Goal: Task Accomplishment & Management: Complete application form

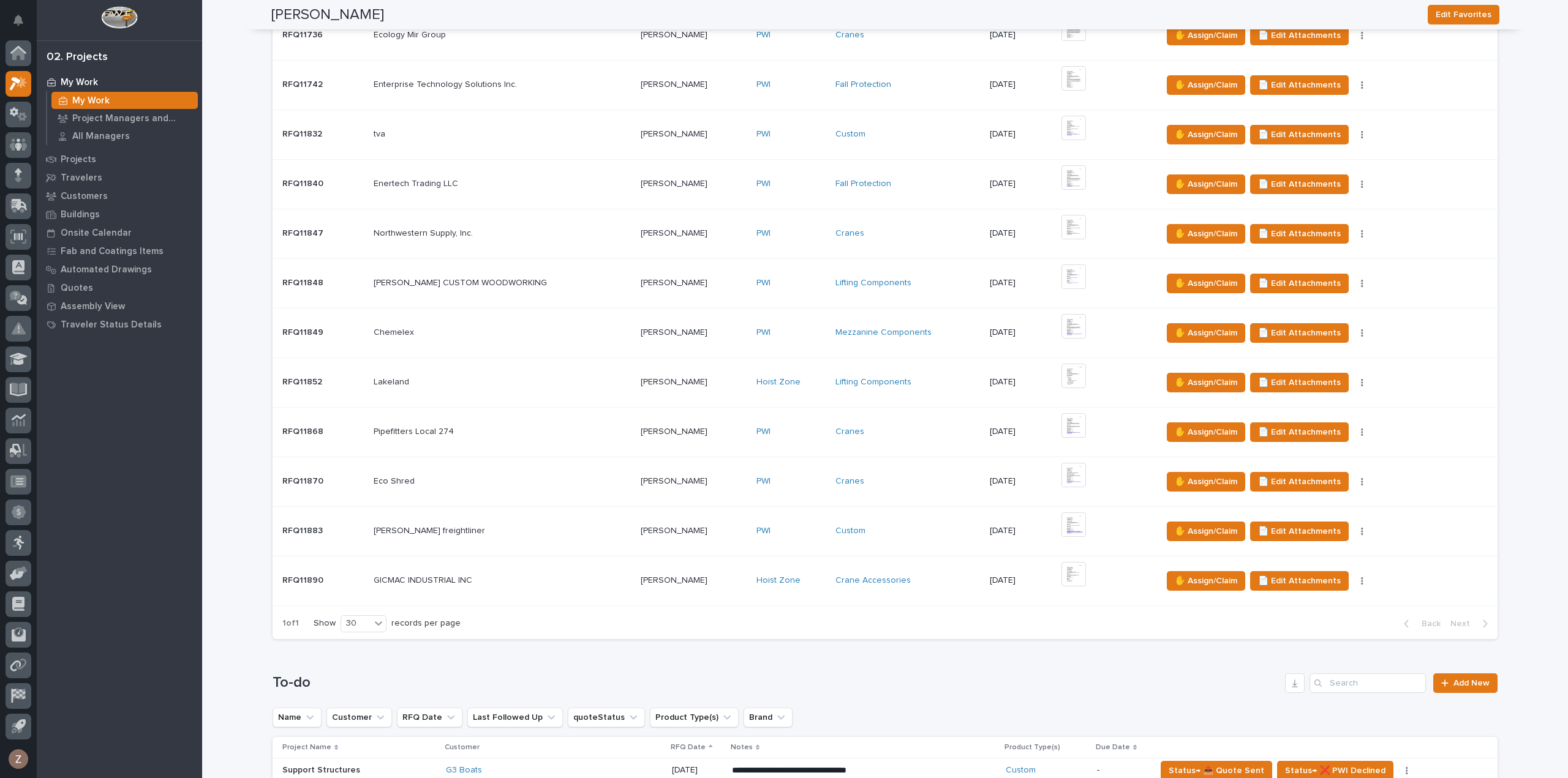
scroll to position [796, 0]
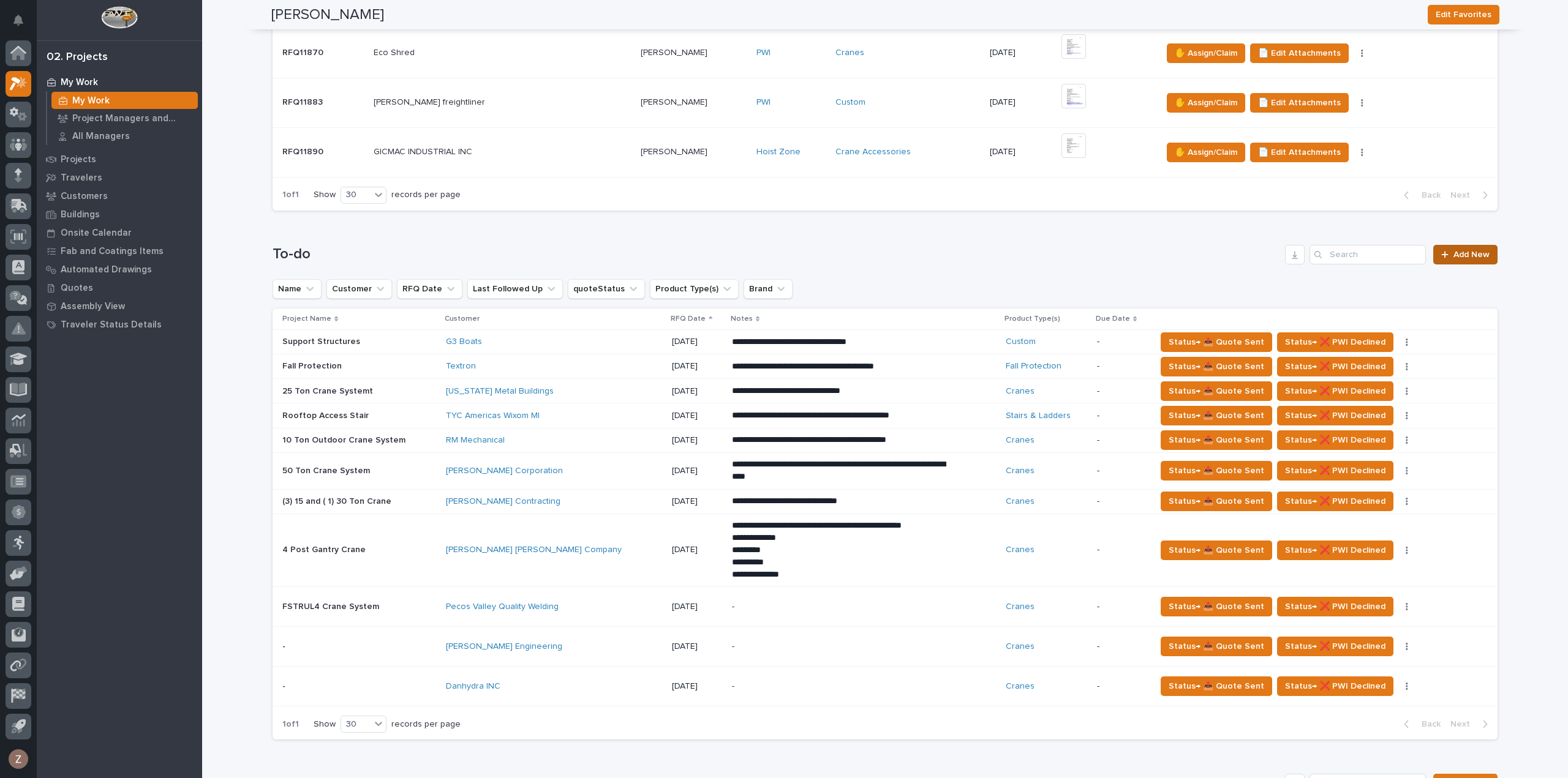
click at [1482, 251] on span "Add New" at bounding box center [1471, 255] width 36 height 8
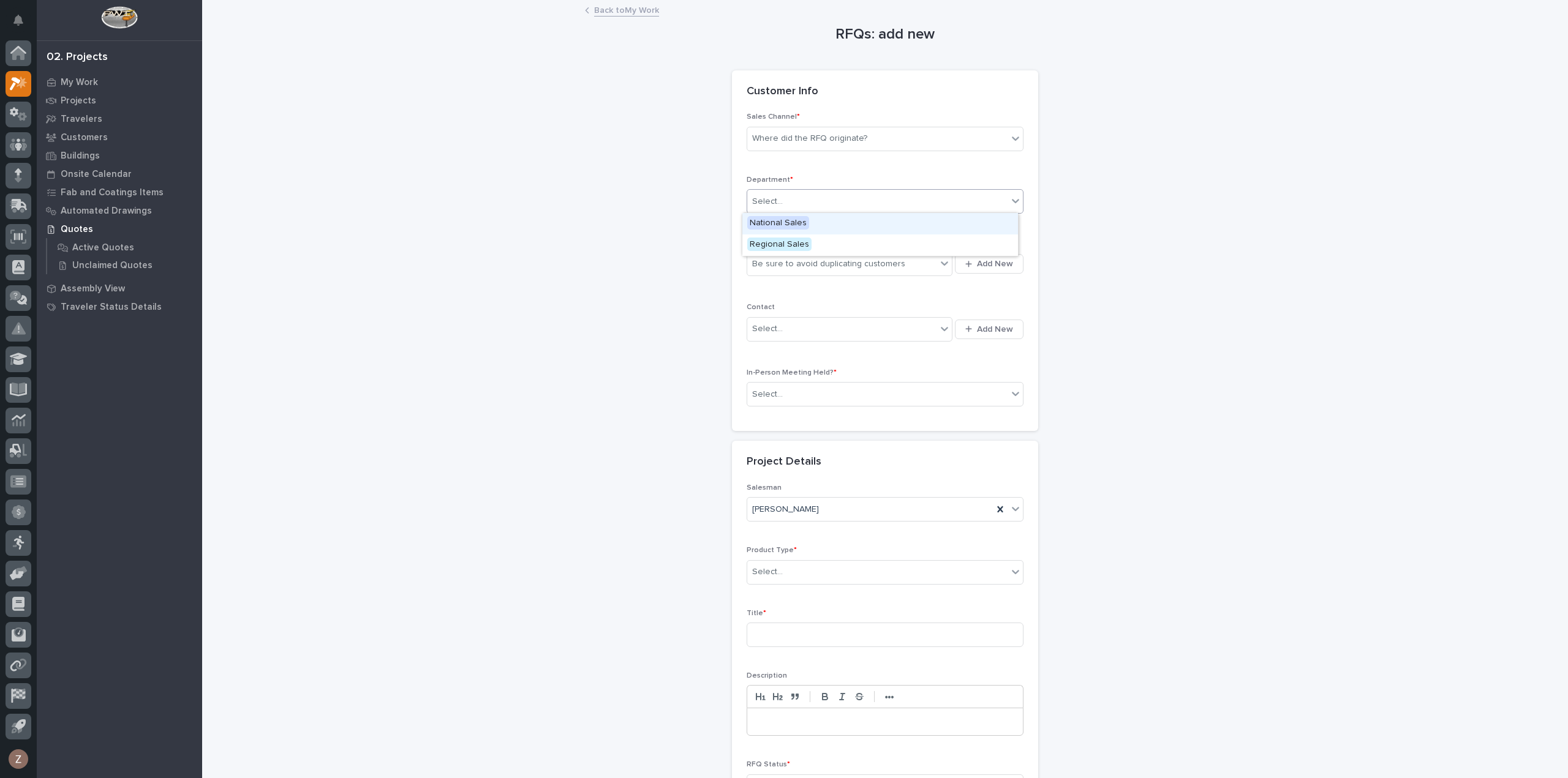
click at [802, 199] on div "Select..." at bounding box center [877, 201] width 260 height 20
click at [792, 220] on span "National Sales" at bounding box center [778, 222] width 62 height 13
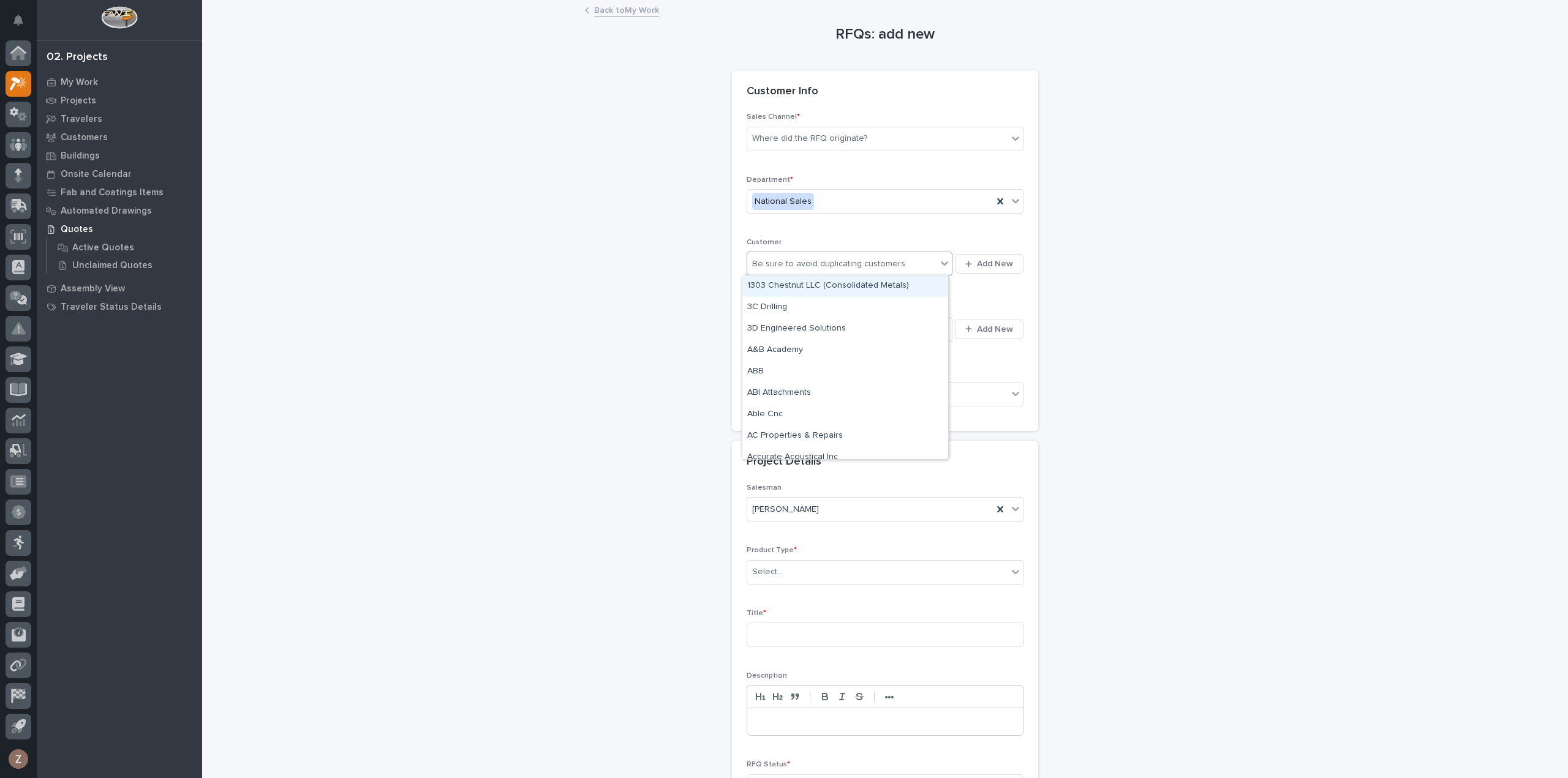
click at [796, 255] on div "Be sure to avoid duplicating customers" at bounding box center [842, 264] width 190 height 20
type input "*******"
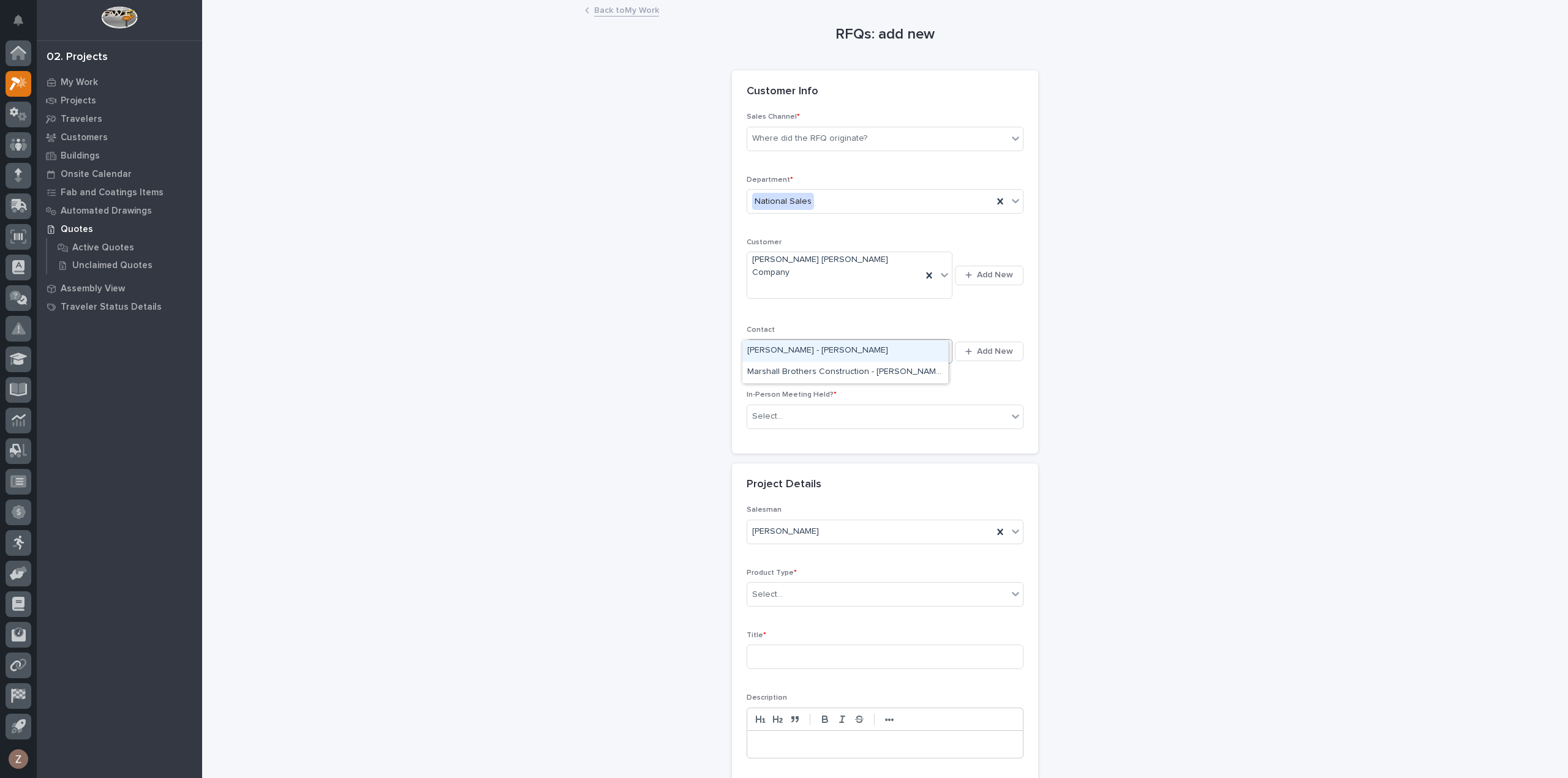
type input "**********"
click at [799, 407] on div "Select..." at bounding box center [877, 416] width 260 height 20
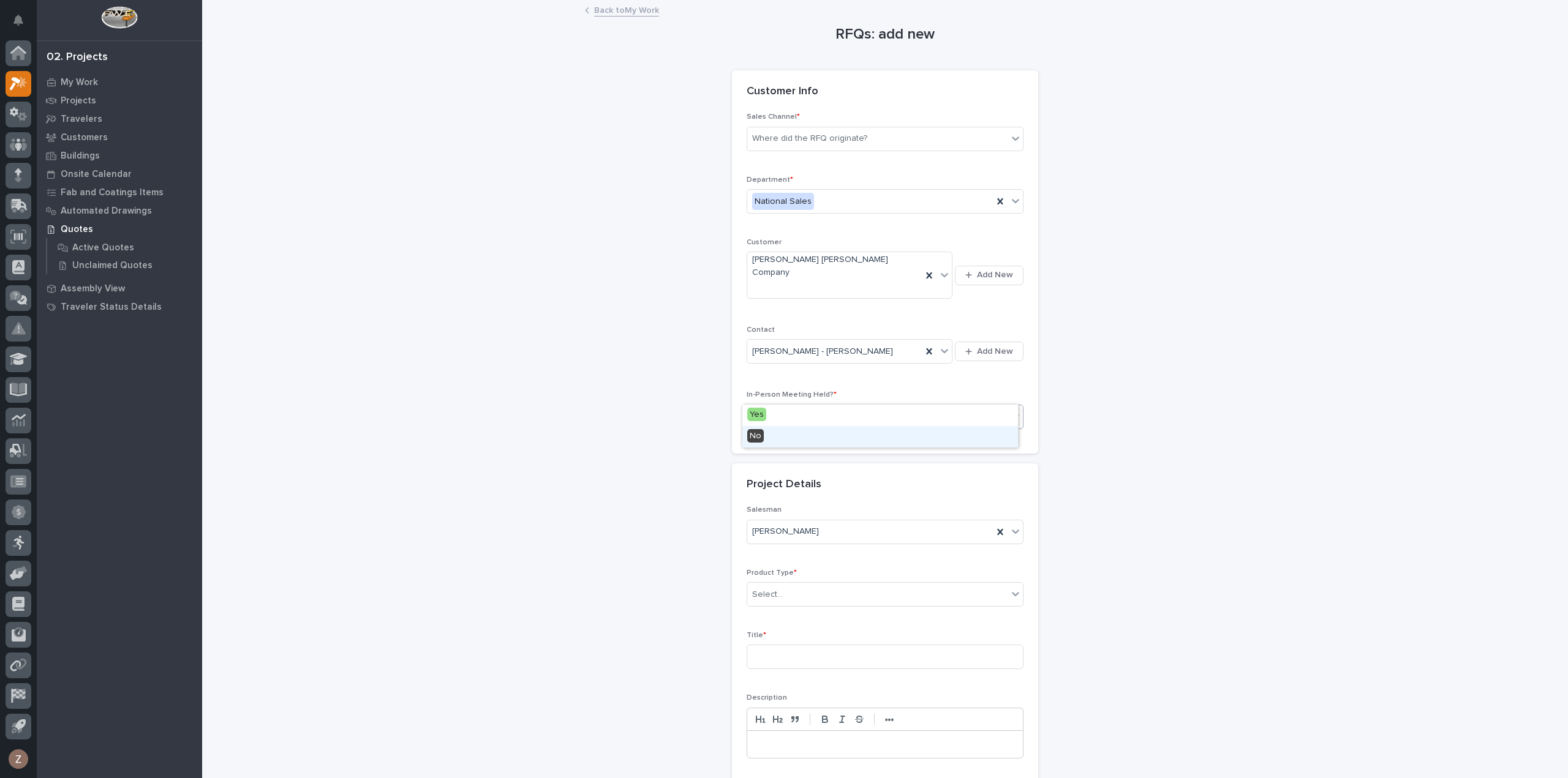
click at [788, 433] on div "No" at bounding box center [880, 437] width 276 height 22
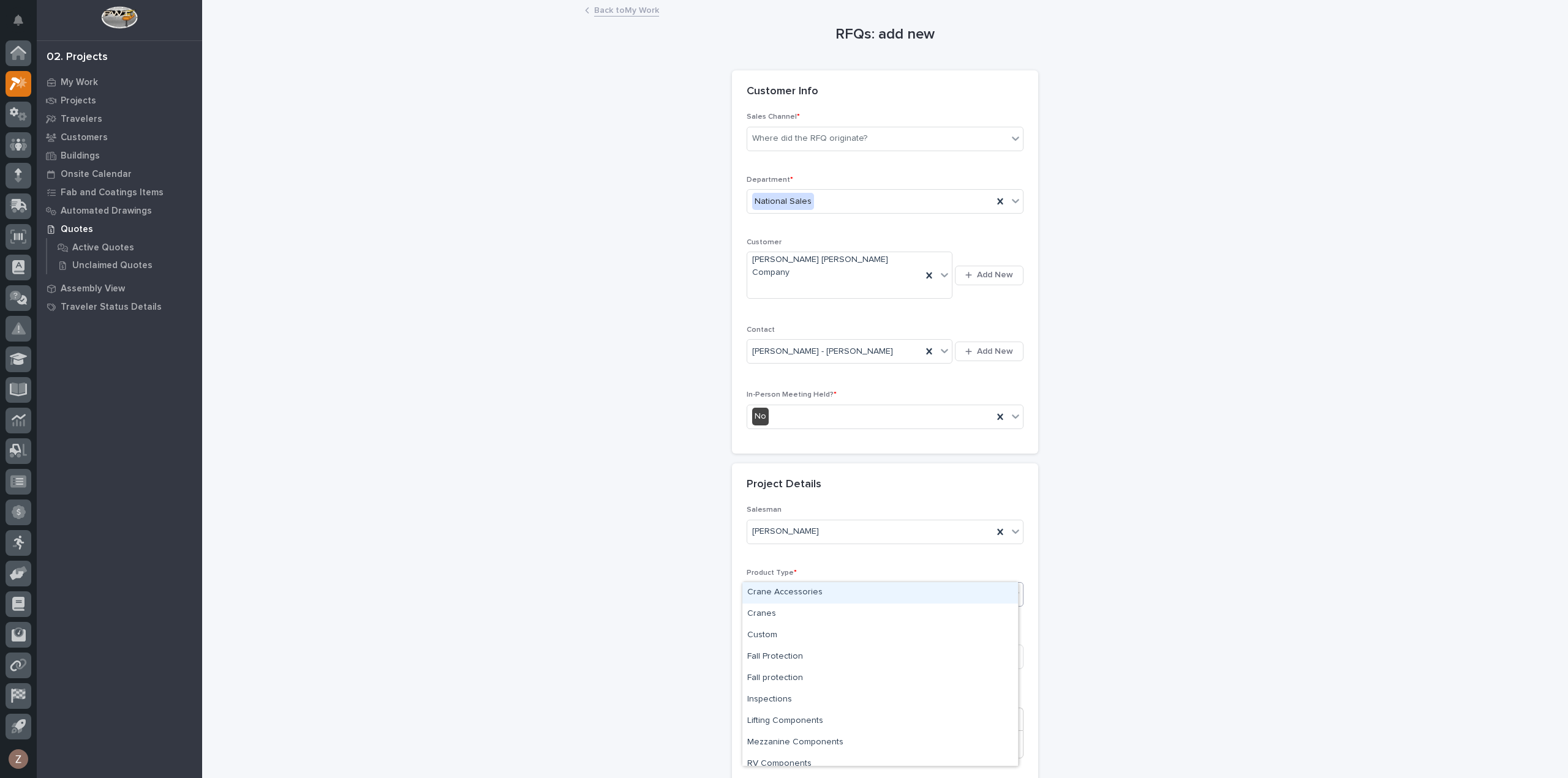
click at [791, 584] on div "Select..." at bounding box center [877, 594] width 260 height 20
click at [792, 607] on div "Cranes" at bounding box center [880, 614] width 276 height 22
click at [797, 645] on input at bounding box center [885, 657] width 277 height 24
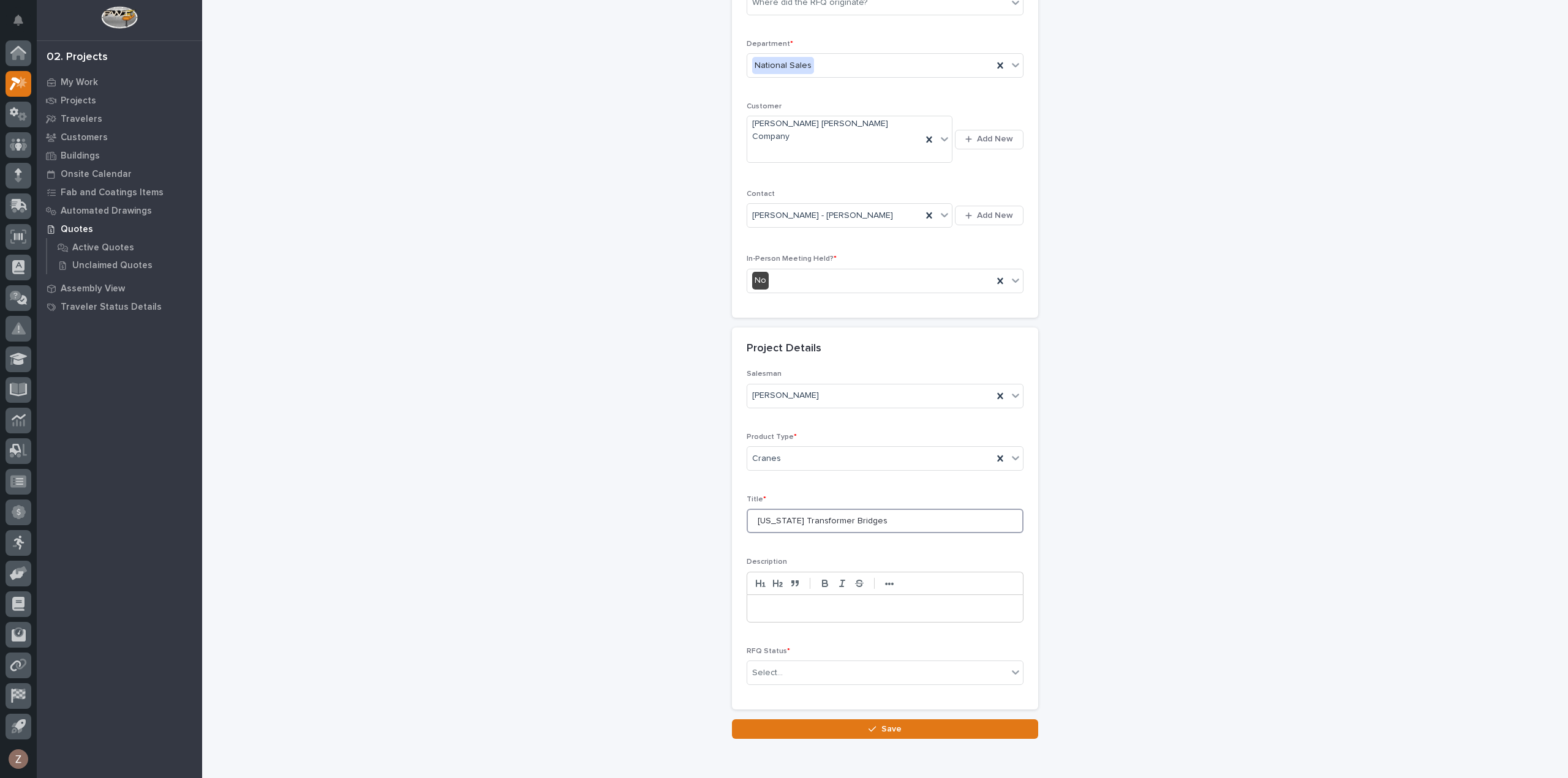
scroll to position [166, 0]
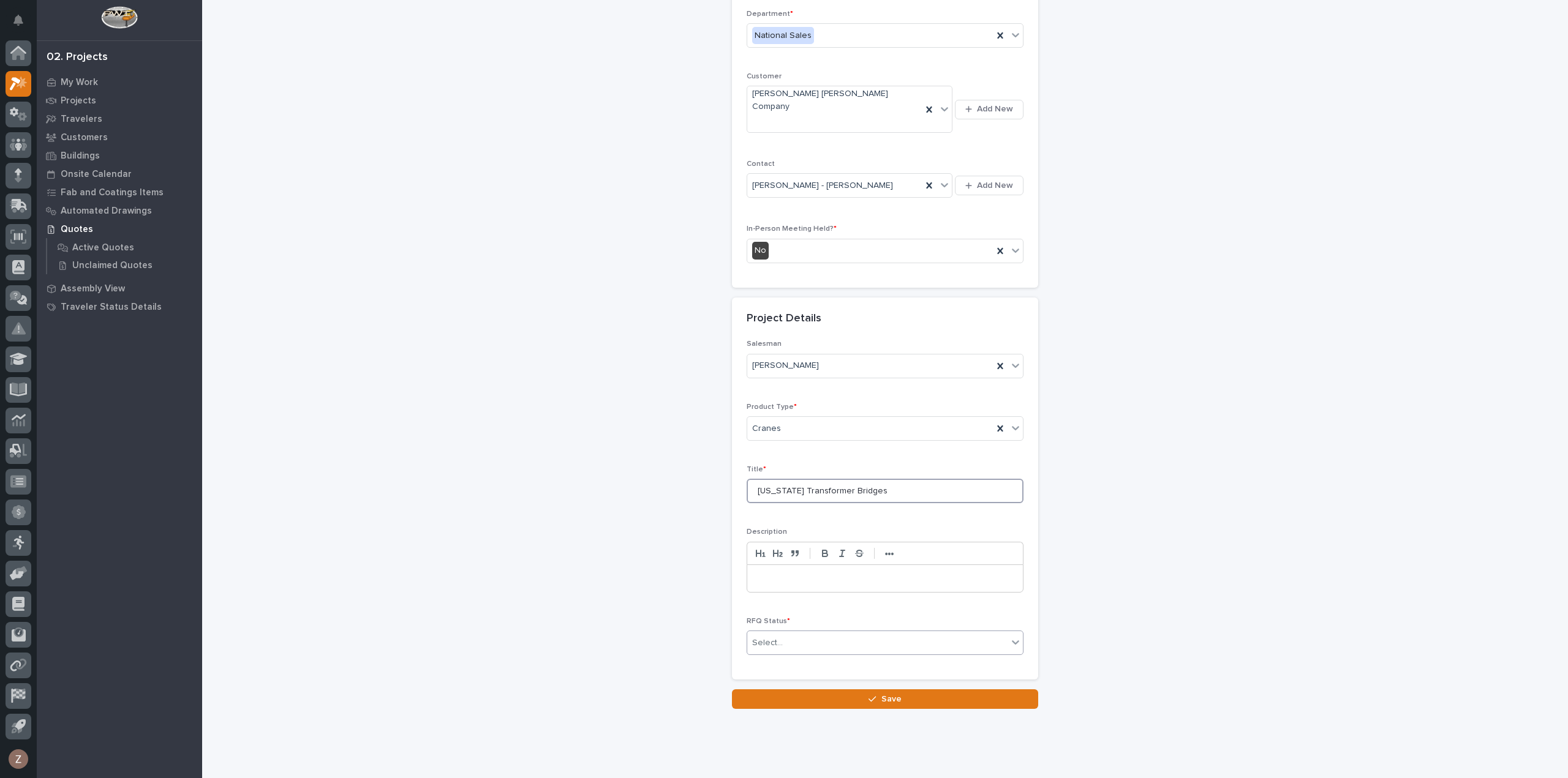
type input "[US_STATE] Transformer Bridges"
click at [806, 633] on div "Select..." at bounding box center [877, 643] width 260 height 20
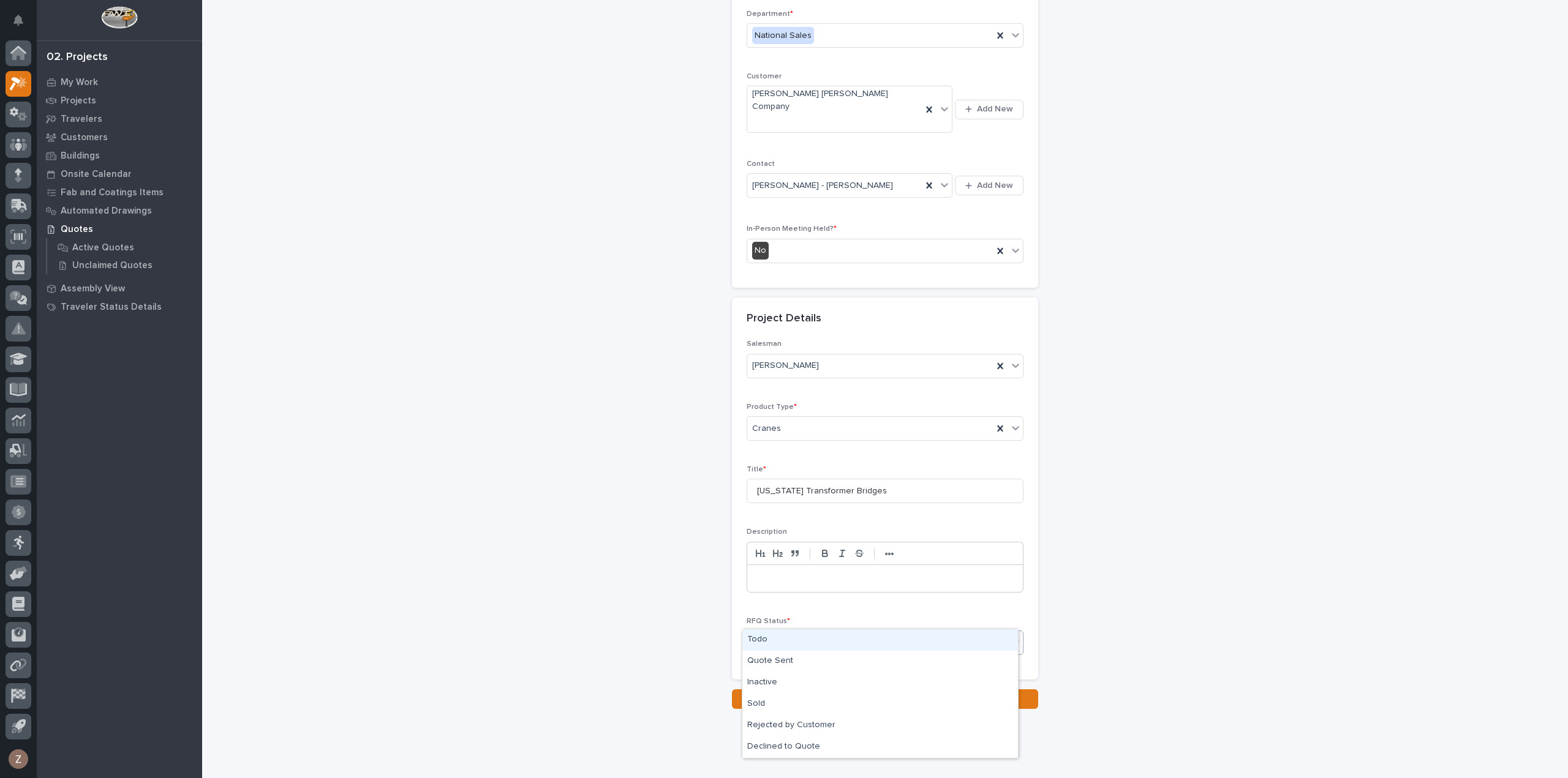
click at [790, 637] on div "Todo" at bounding box center [880, 640] width 276 height 22
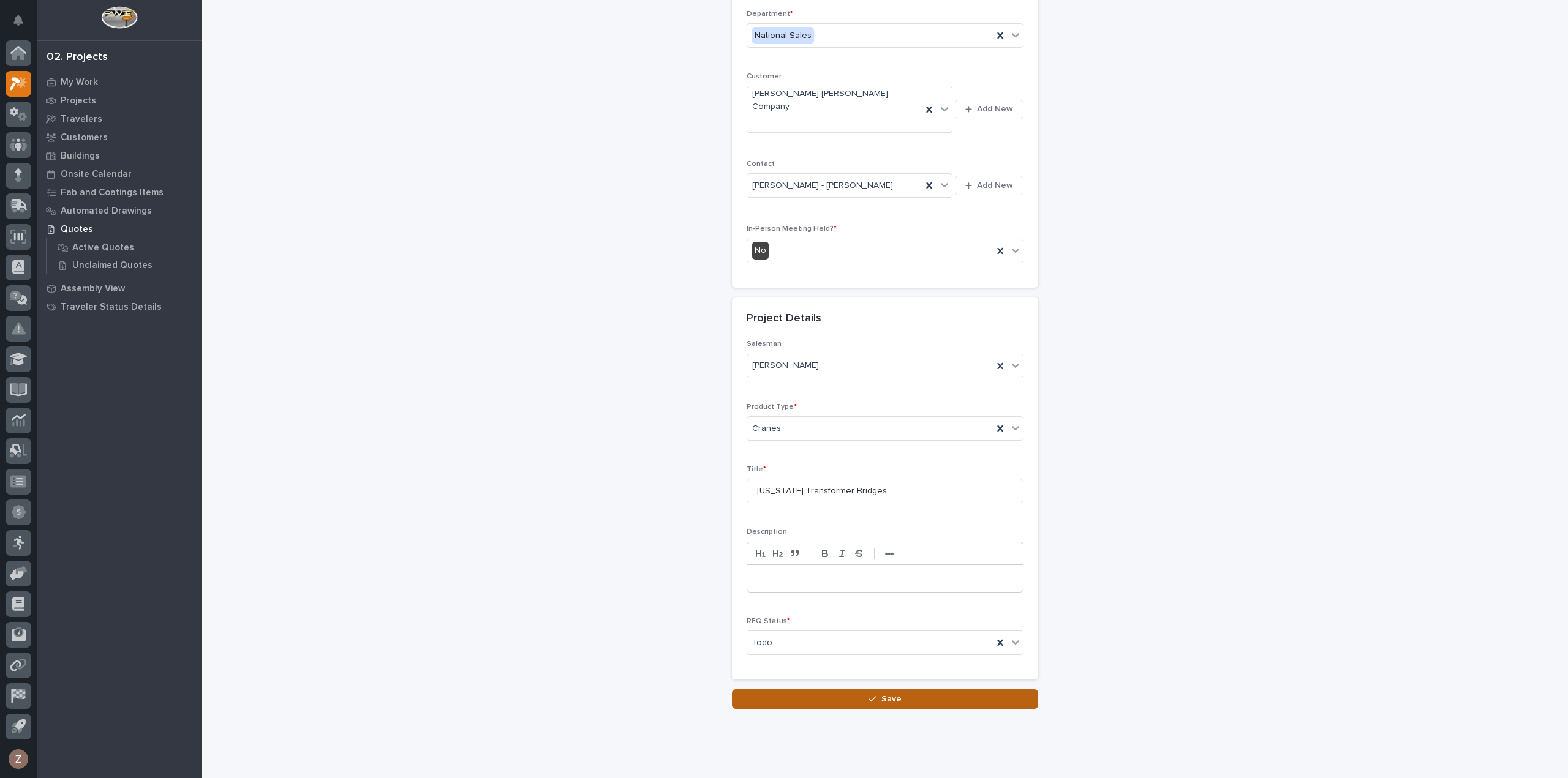
click at [846, 689] on button "Save" at bounding box center [885, 699] width 306 height 19
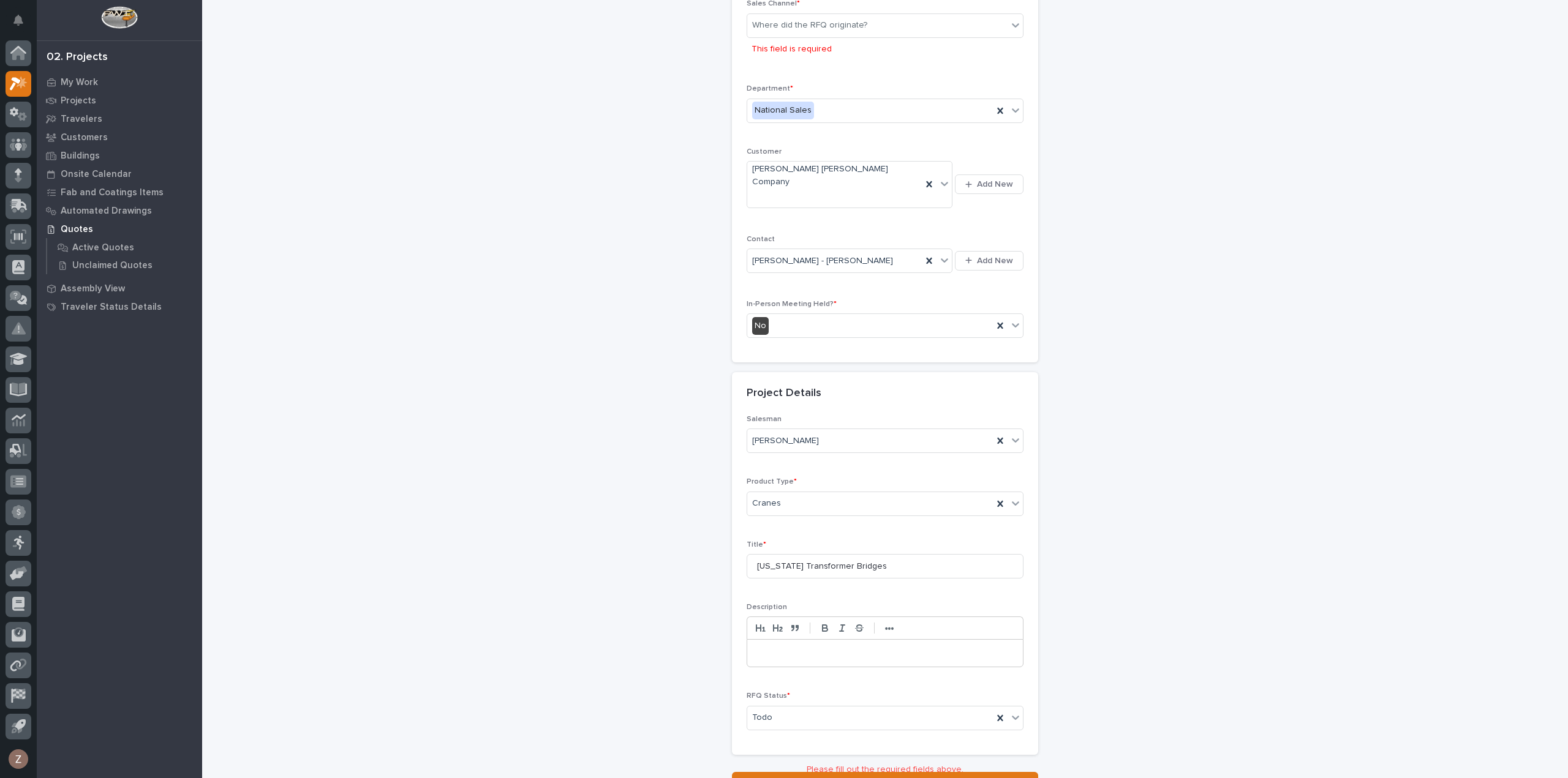
scroll to position [121, 0]
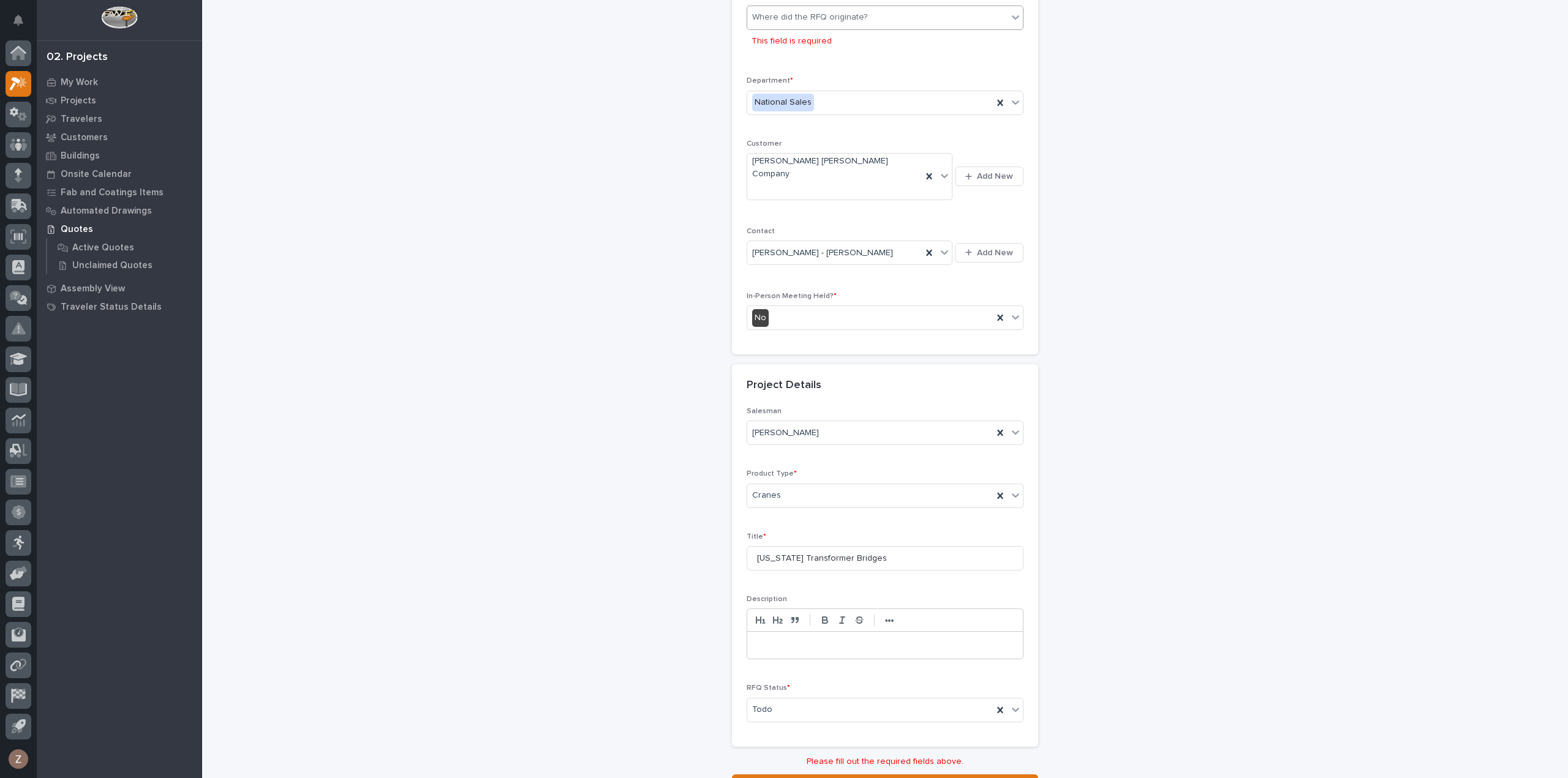
click at [839, 20] on div "Where did the RFQ originate?" at bounding box center [810, 17] width 115 height 13
click at [809, 62] on div "PWI" at bounding box center [880, 62] width 276 height 22
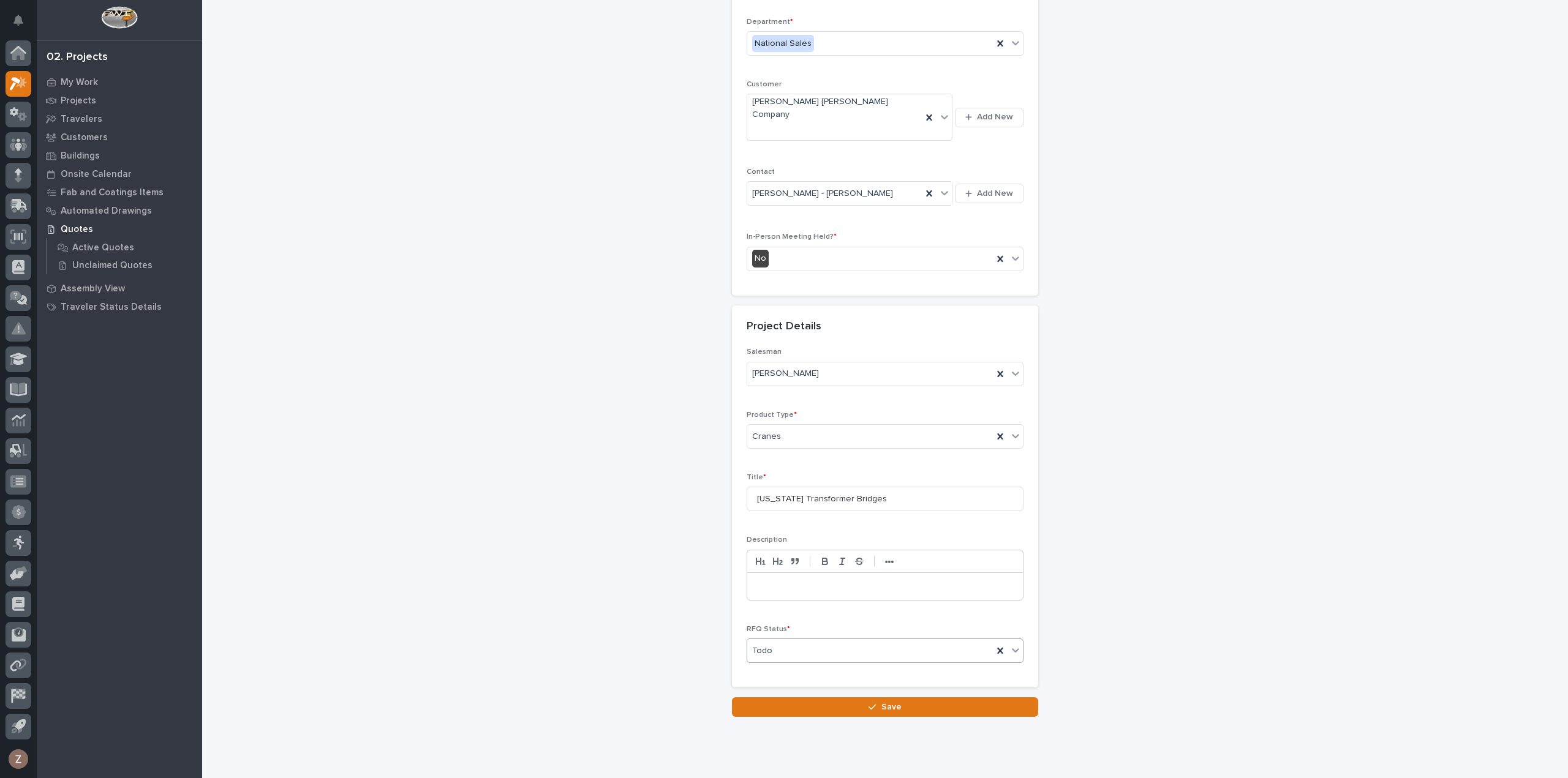
scroll to position [166, 0]
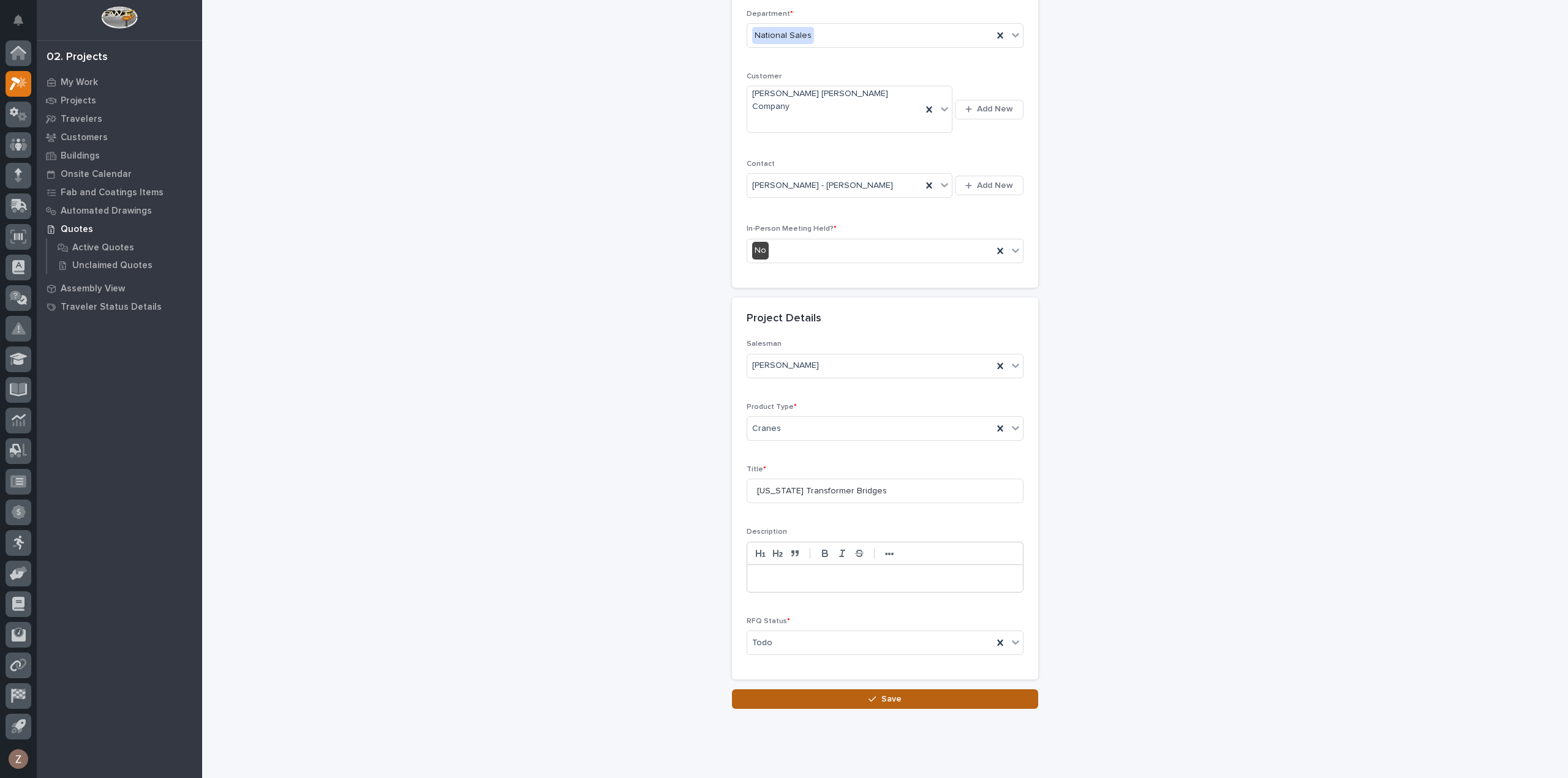
drag, startPoint x: 892, startPoint y: 673, endPoint x: 918, endPoint y: 680, distance: 26.9
click at [892, 693] on span "Save" at bounding box center [891, 699] width 20 height 11
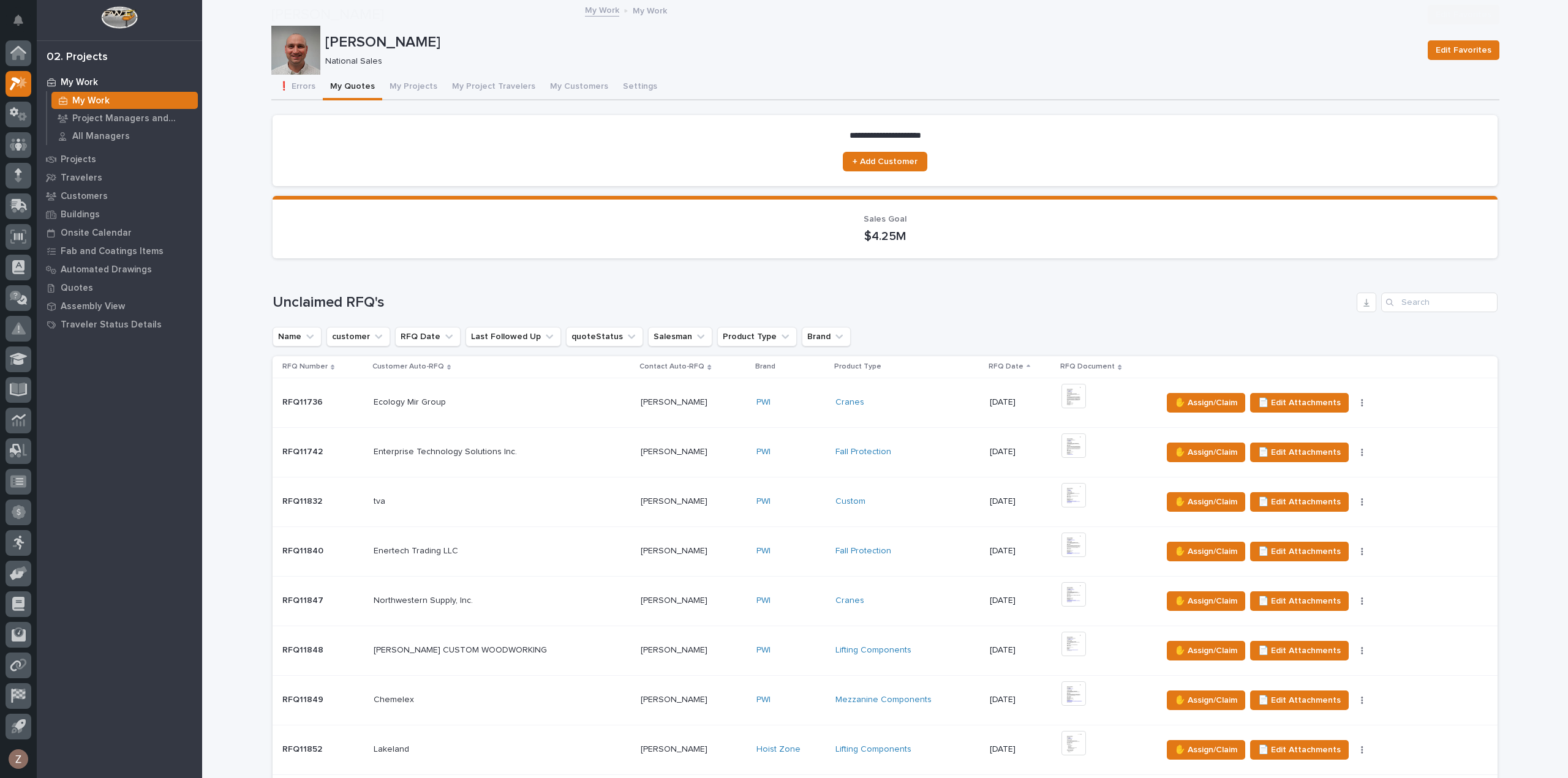
scroll to position [367, 0]
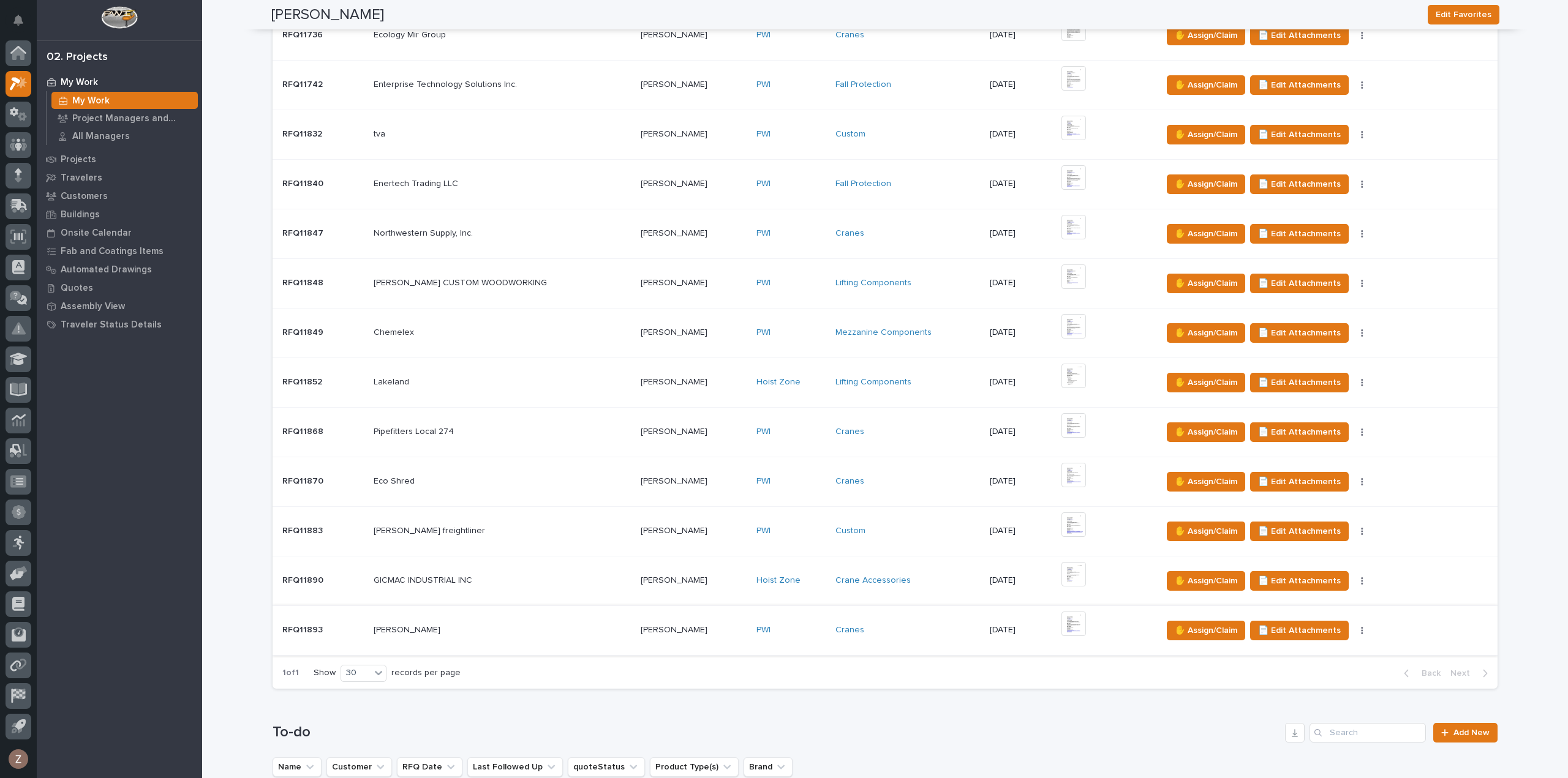
click at [1061, 625] on img at bounding box center [1073, 623] width 24 height 24
click at [1061, 614] on img at bounding box center [1073, 623] width 24 height 24
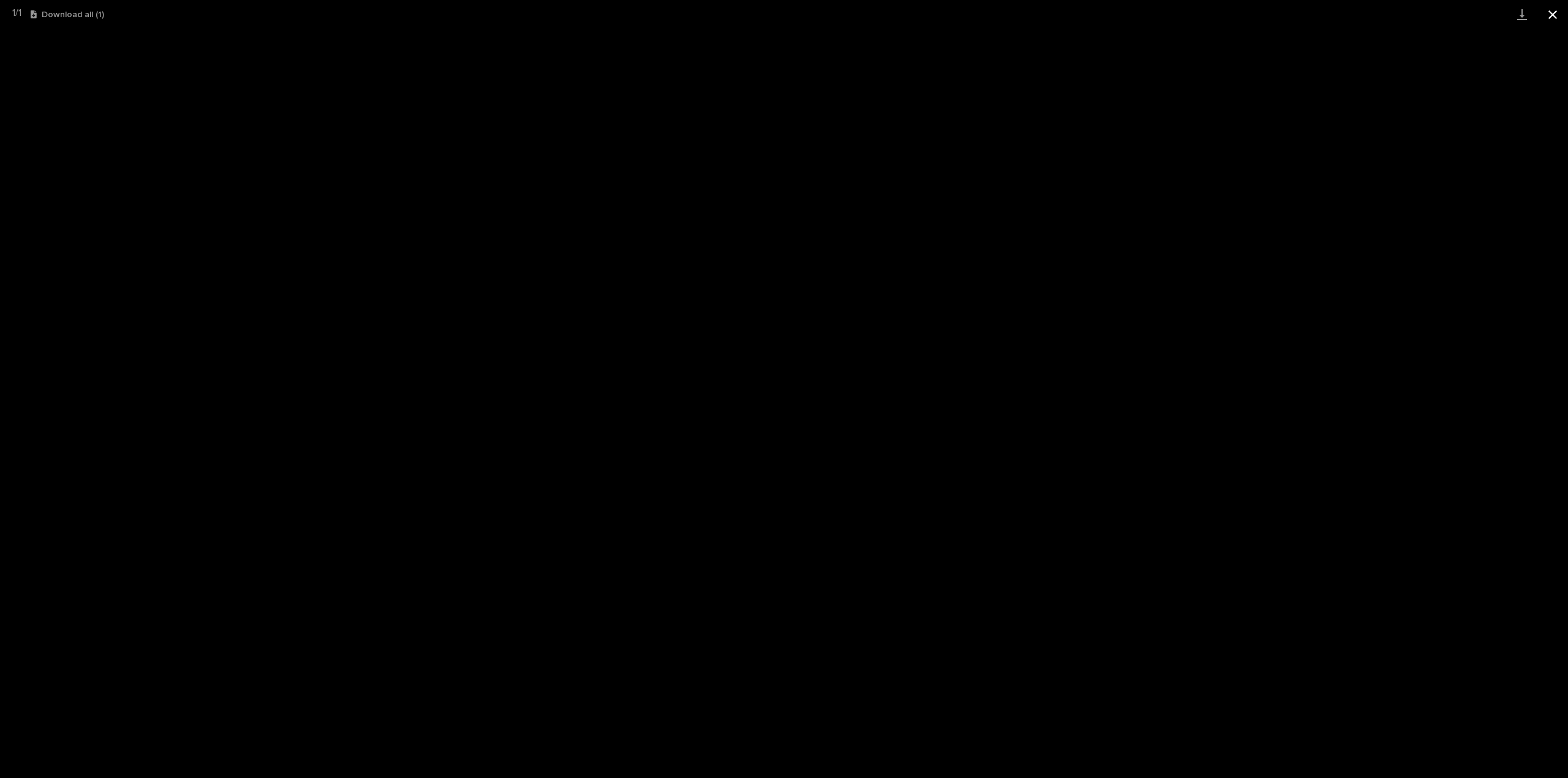
click at [1549, 7] on button "Close gallery" at bounding box center [1553, 14] width 31 height 28
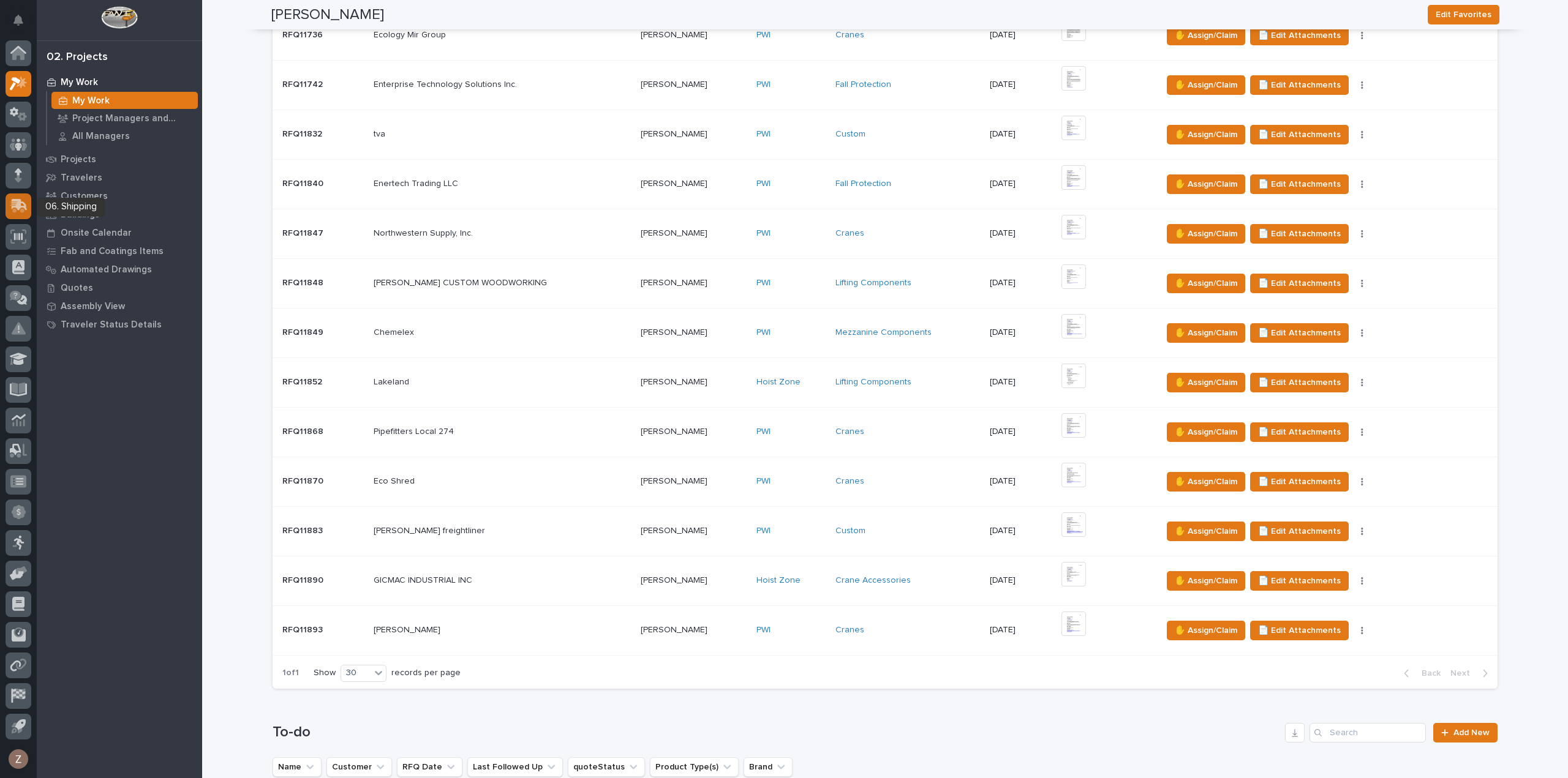
click at [12, 205] on icon at bounding box center [17, 207] width 15 height 12
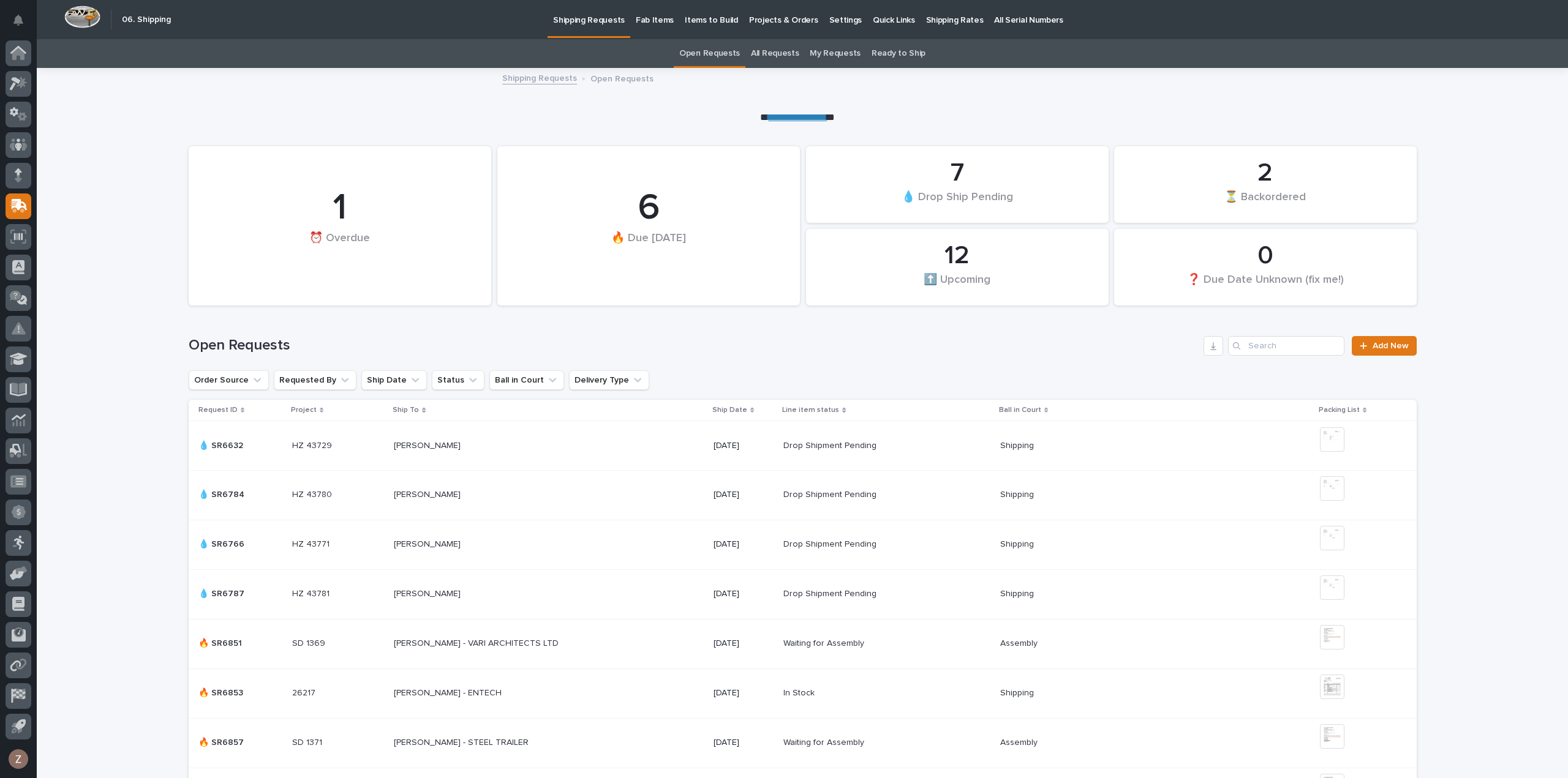
click at [928, 17] on p "Shipping Rates" at bounding box center [955, 12] width 58 height 26
